Goal: Check status: Check status

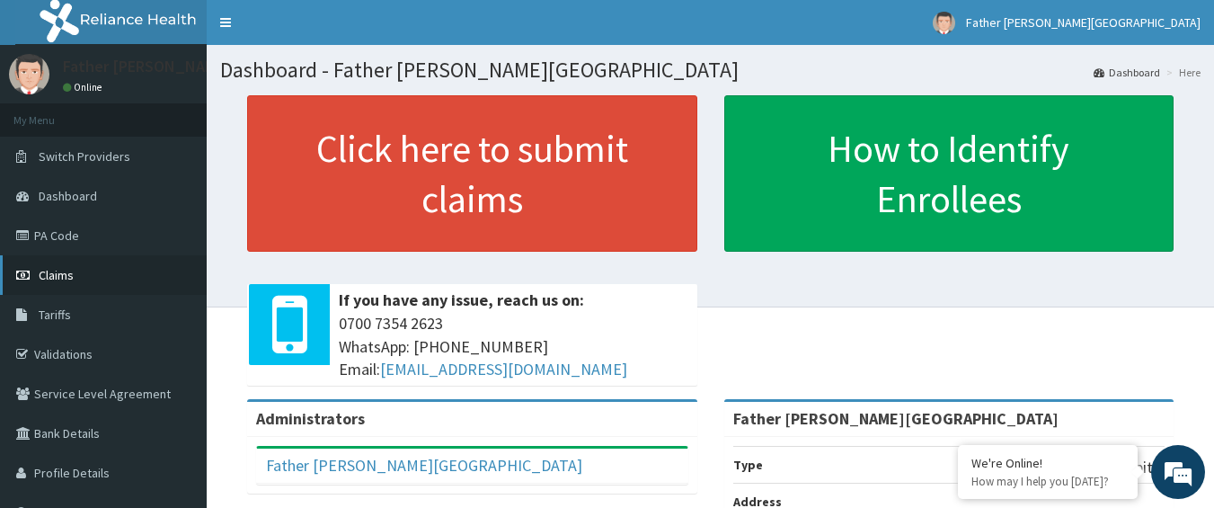
click at [54, 273] on span "Claims" at bounding box center [56, 275] width 35 height 16
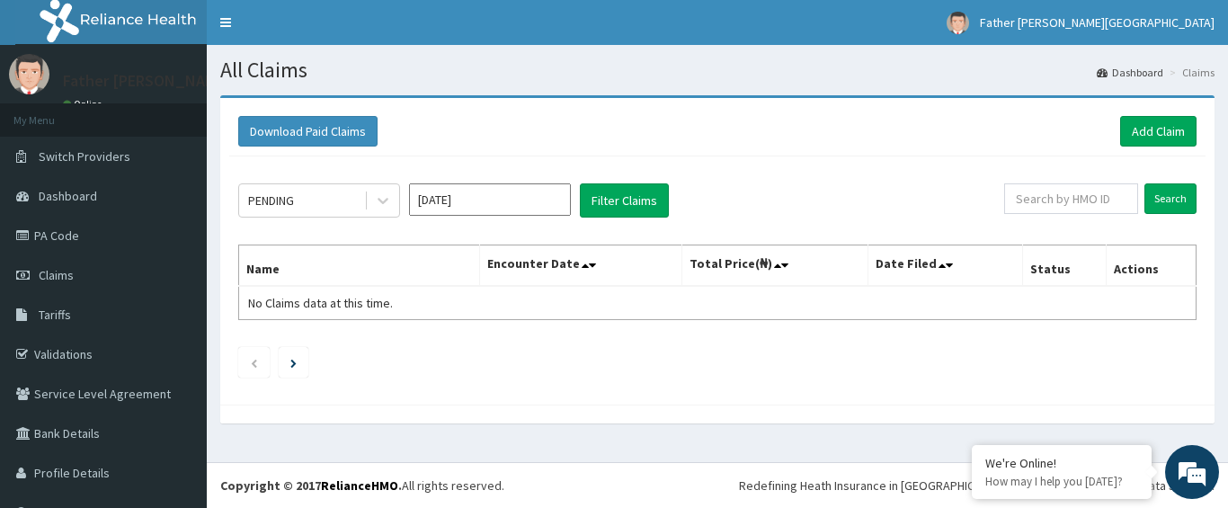
click at [234, 212] on div "PENDING Sep 2025 Filter Claims Search Name Encounter Date Total Price(₦) Date F…" at bounding box center [717, 275] width 976 height 239
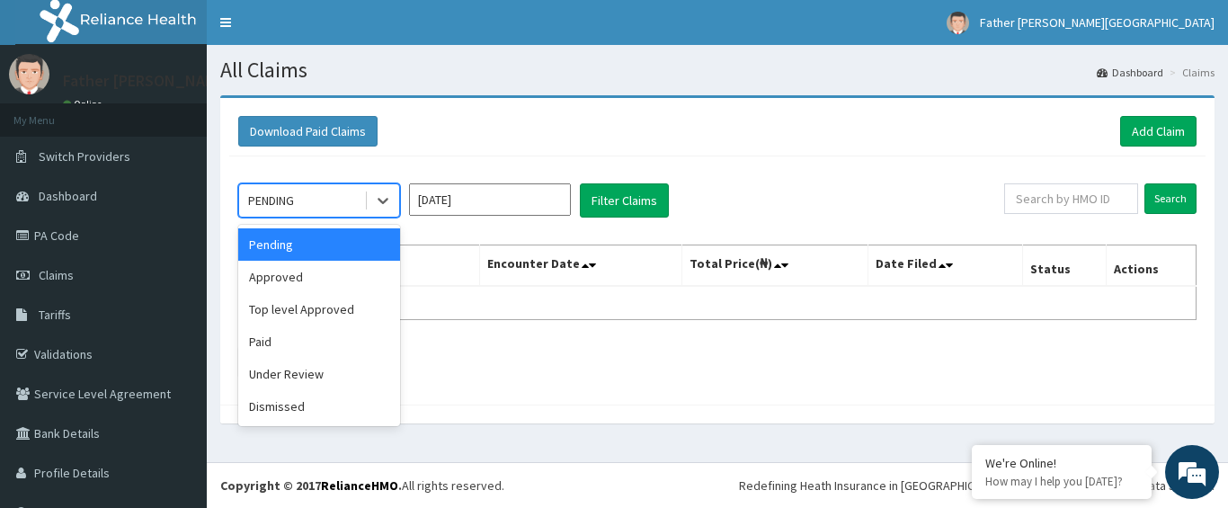
click at [270, 202] on div "PENDING" at bounding box center [271, 200] width 46 height 18
click at [281, 276] on div "Approved" at bounding box center [319, 277] width 162 height 32
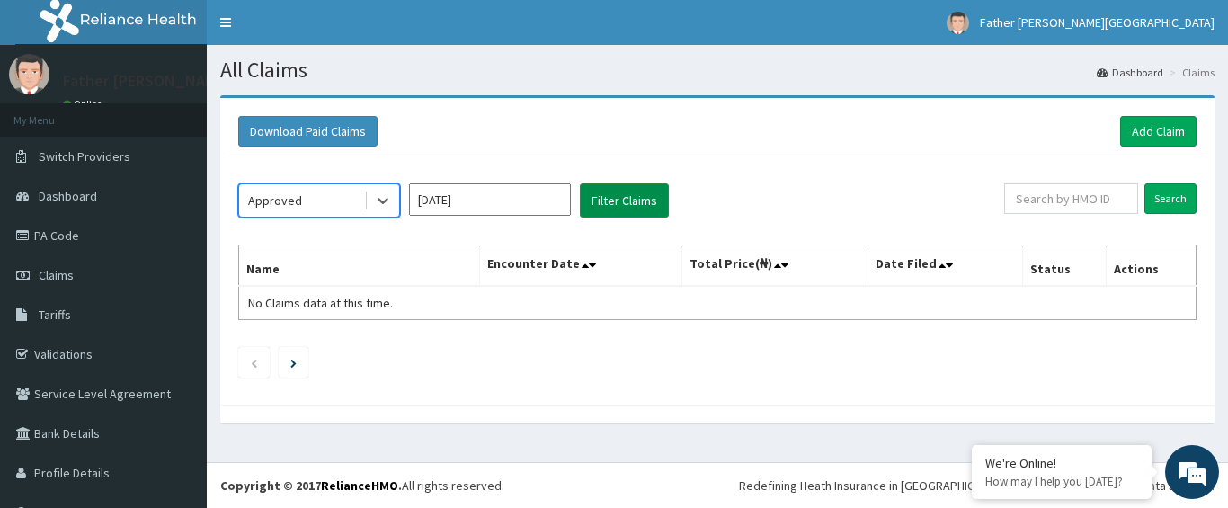
click at [589, 194] on button "Filter Claims" at bounding box center [624, 200] width 89 height 34
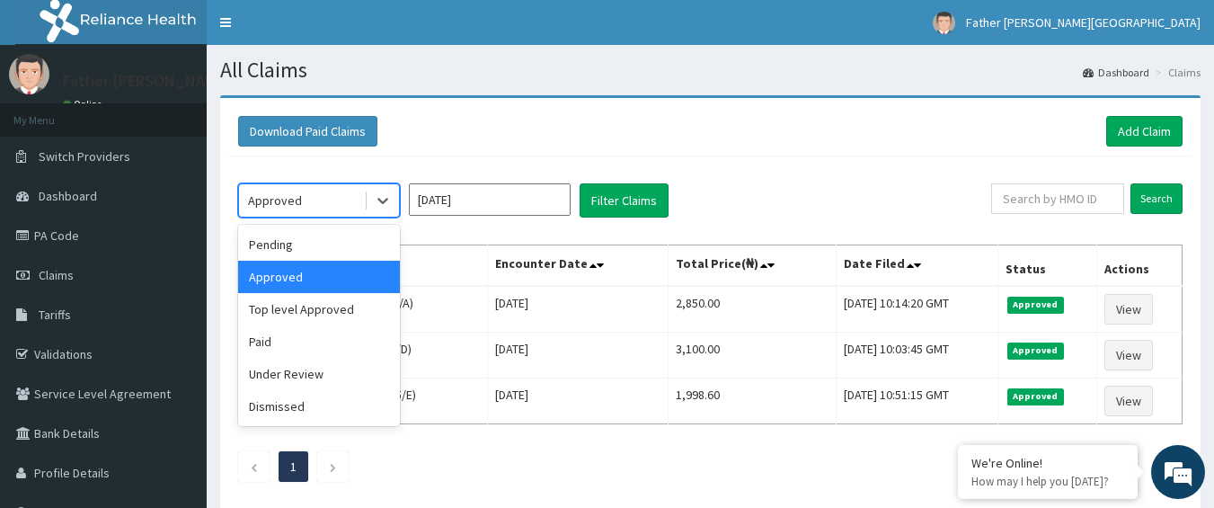
click at [324, 209] on div "Approved" at bounding box center [301, 200] width 125 height 29
click at [314, 306] on div "Top level Approved" at bounding box center [319, 309] width 162 height 32
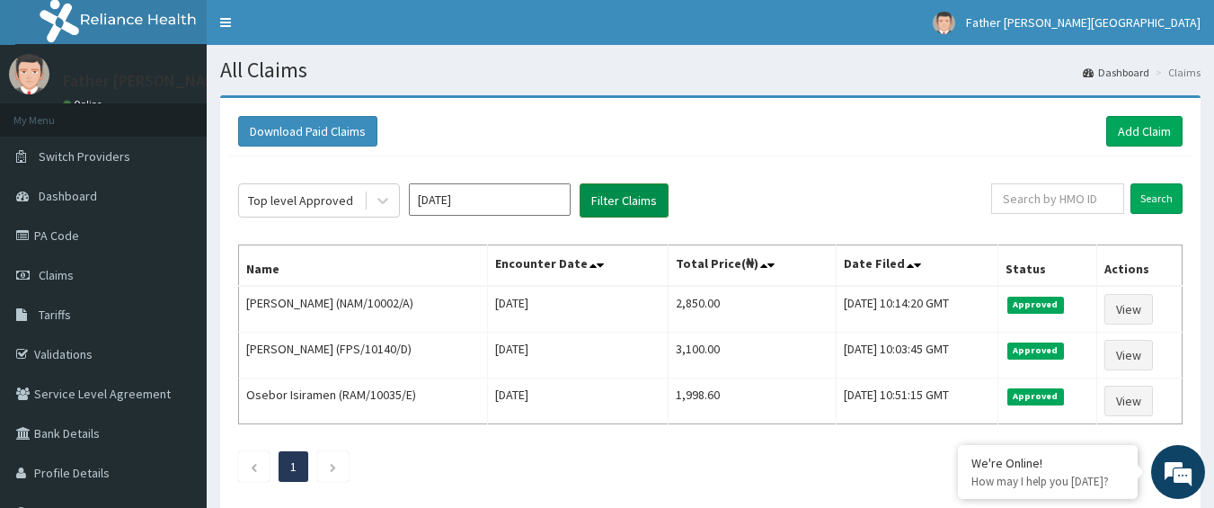
click at [666, 193] on button "Filter Claims" at bounding box center [624, 200] width 89 height 34
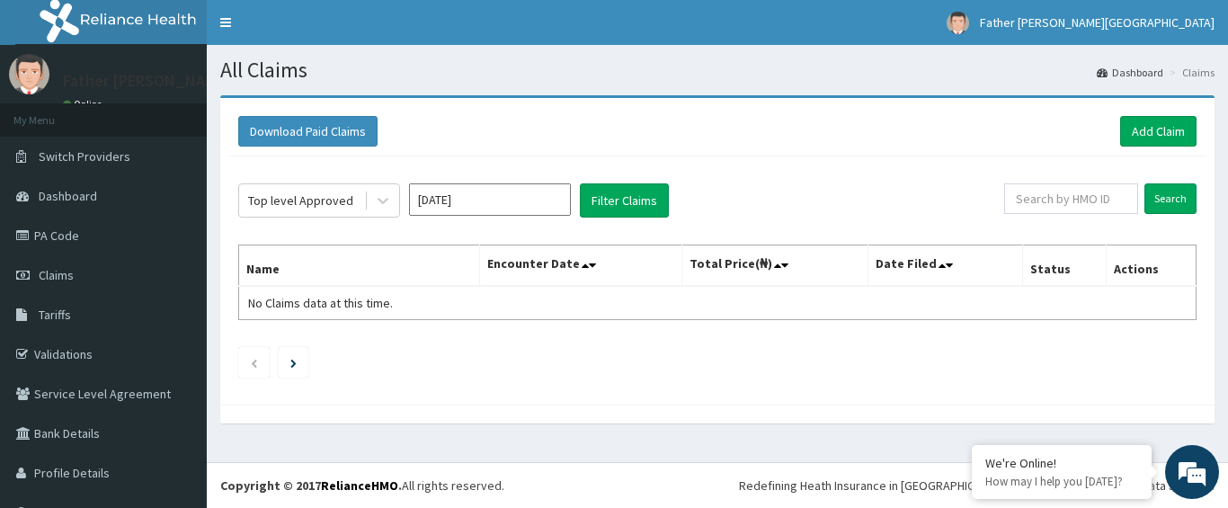
drag, startPoint x: 235, startPoint y: 205, endPoint x: 329, endPoint y: 218, distance: 94.4
click at [235, 206] on div "Top level Approved Sep 2025 Filter Claims Search Name Encounter Date Total Pric…" at bounding box center [717, 275] width 976 height 239
click at [339, 193] on div "Top level Approved" at bounding box center [300, 200] width 105 height 18
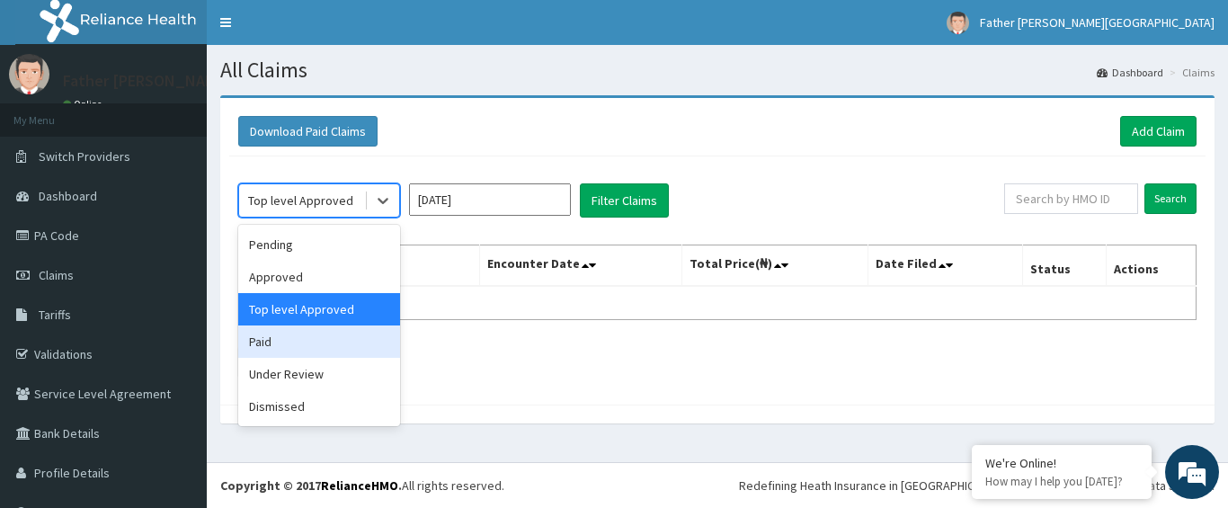
click at [285, 334] on div "Paid" at bounding box center [319, 341] width 162 height 32
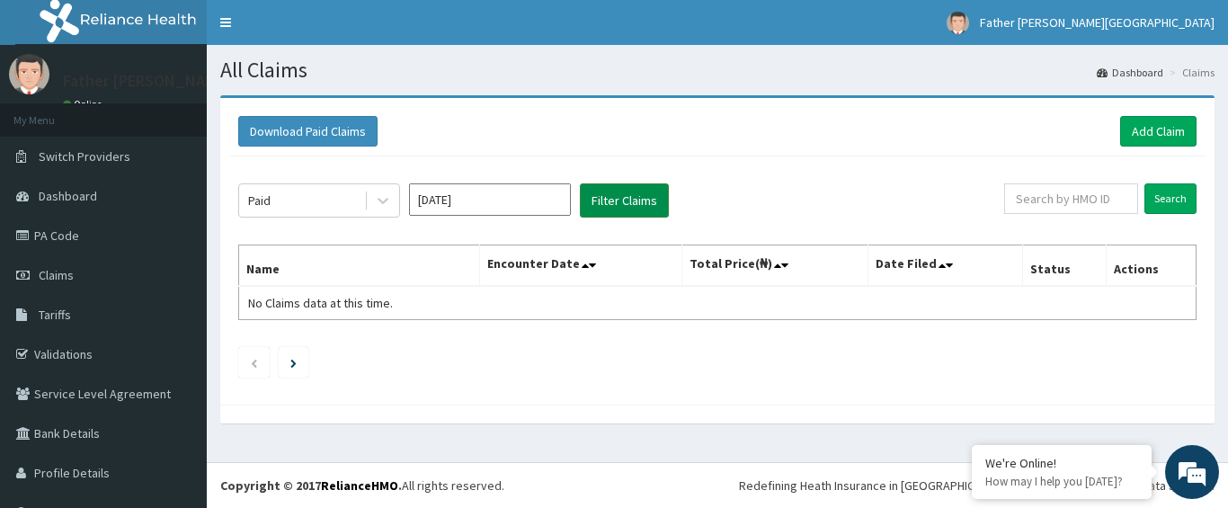
click at [605, 208] on button "Filter Claims" at bounding box center [624, 200] width 89 height 34
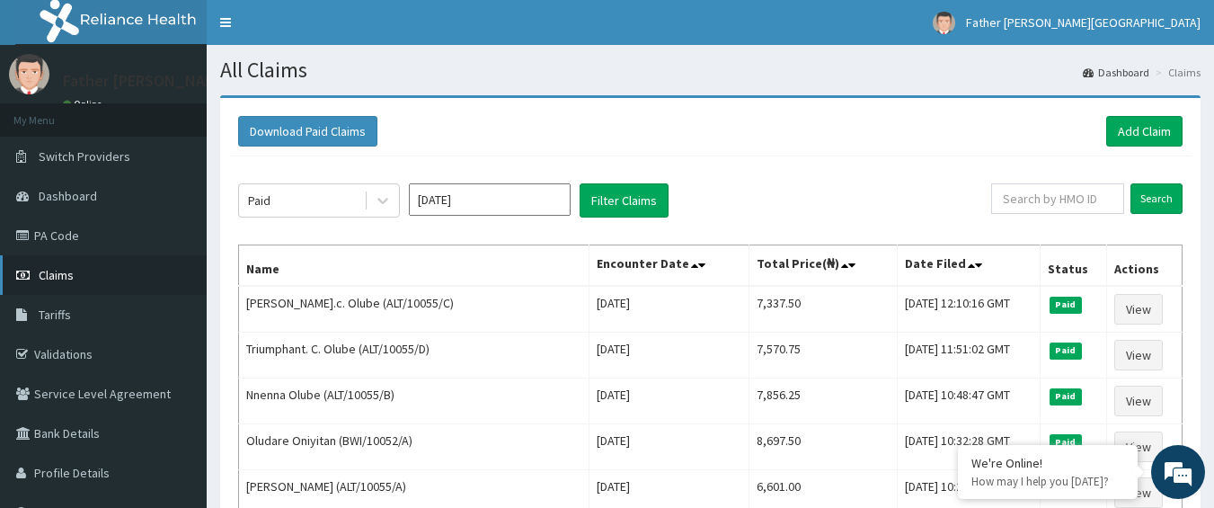
click at [72, 271] on span "Claims" at bounding box center [56, 275] width 35 height 16
